Goal: Navigation & Orientation: Find specific page/section

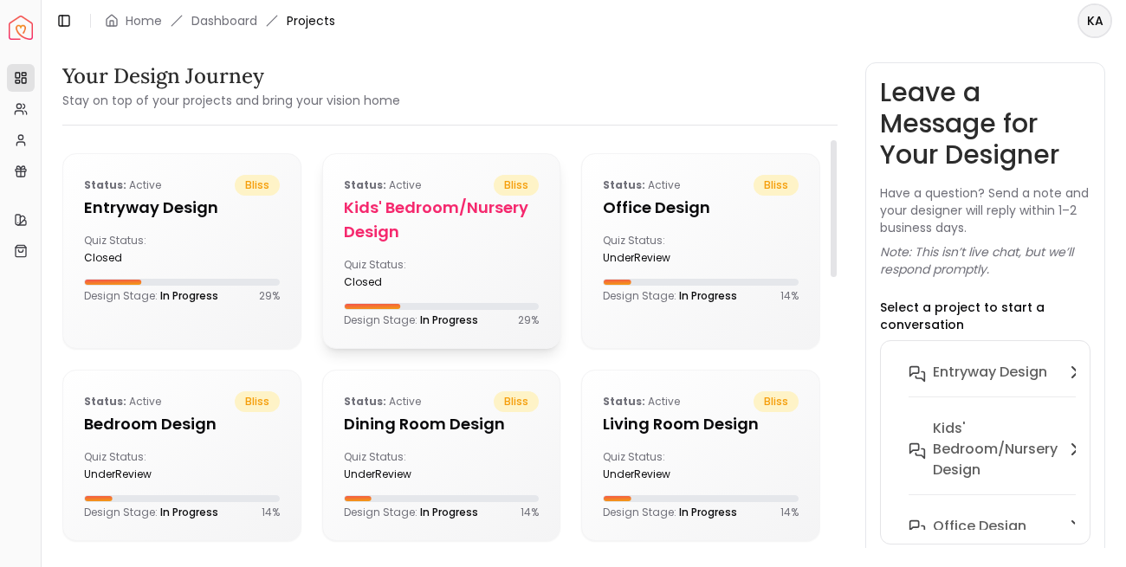
click at [377, 220] on h5 "Kids' Bedroom/Nursery design" at bounding box center [442, 220] width 196 height 49
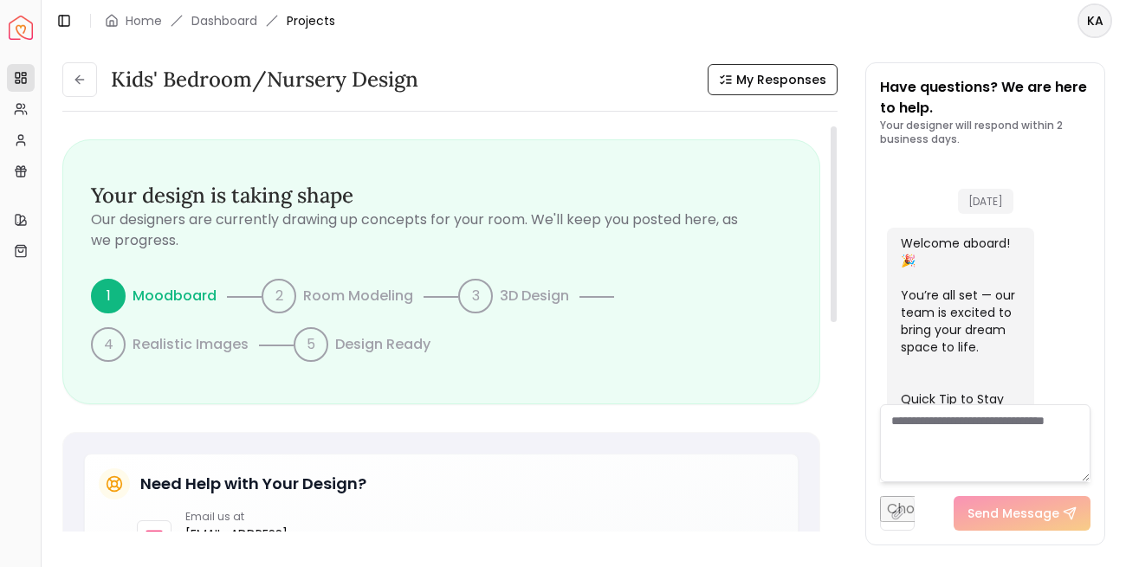
scroll to position [934, 0]
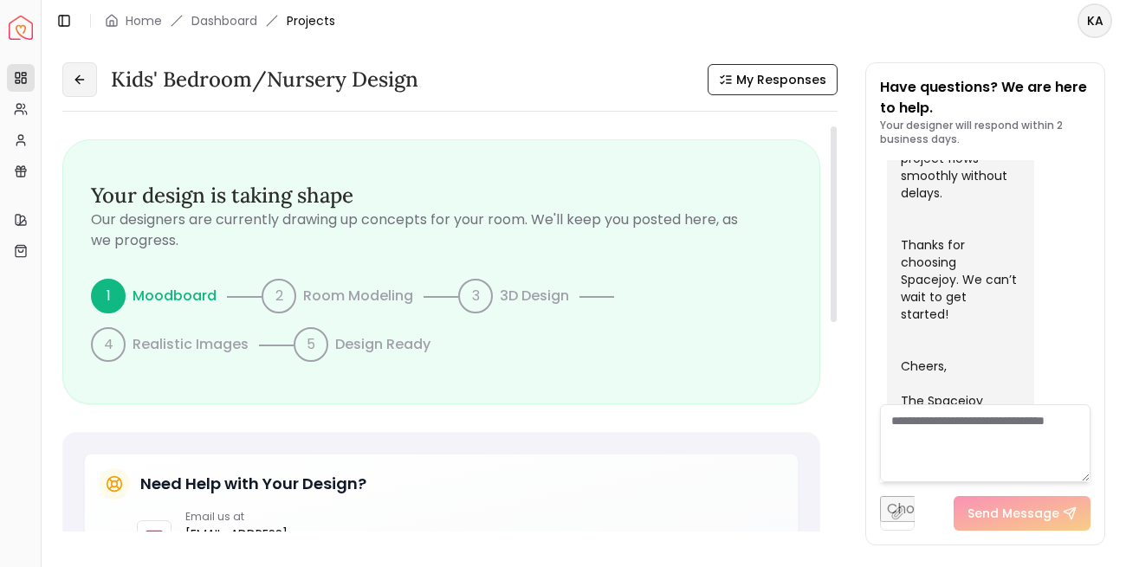
click at [79, 81] on icon at bounding box center [80, 80] width 14 height 14
